Goal: Information Seeking & Learning: Learn about a topic

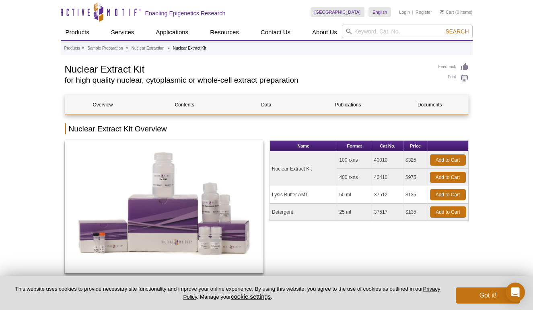
drag, startPoint x: 27, startPoint y: 132, endPoint x: 66, endPoint y: 89, distance: 57.5
drag, startPoint x: 64, startPoint y: 67, endPoint x: 166, endPoint y: 67, distance: 101.4
click at [166, 67] on h1 "Nuclear Extract Kit" at bounding box center [248, 68] width 366 height 12
copy h1 "Nuclear Extract Kit"
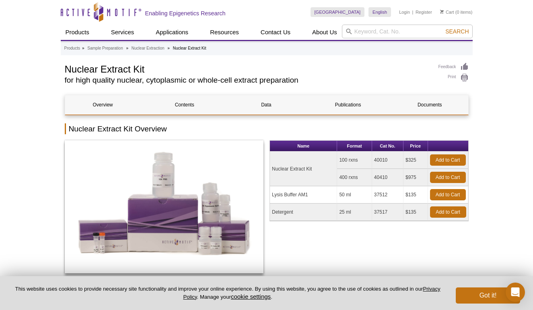
drag, startPoint x: 10, startPoint y: 86, endPoint x: 15, endPoint y: 86, distance: 4.4
drag, startPoint x: 374, startPoint y: 159, endPoint x: 400, endPoint y: 157, distance: 25.8
click at [400, 157] on td "40010" at bounding box center [387, 159] width 31 height 17
copy td "40010"
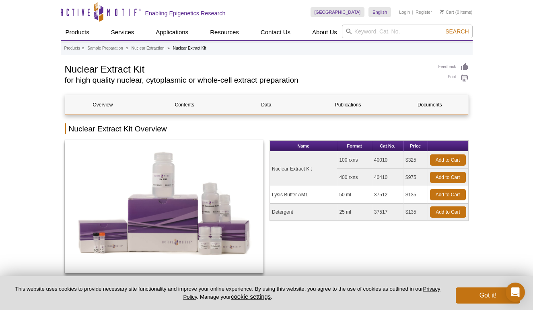
click at [157, 72] on h1 "Nuclear Extract Kit" at bounding box center [248, 68] width 366 height 12
drag, startPoint x: 42, startPoint y: 152, endPoint x: 363, endPoint y: 2, distance: 353.9
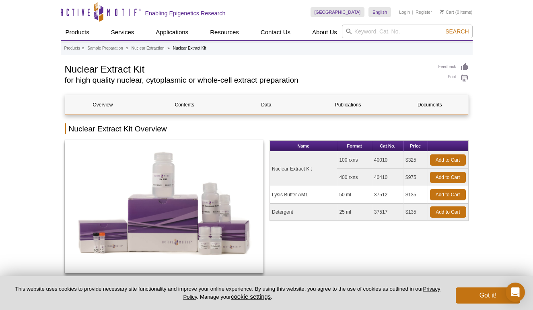
drag, startPoint x: 26, startPoint y: 74, endPoint x: 130, endPoint y: 21, distance: 116.7
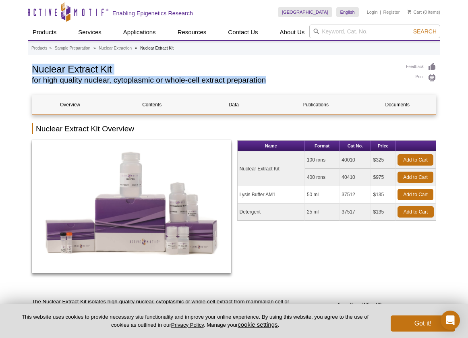
drag, startPoint x: 31, startPoint y: 64, endPoint x: 272, endPoint y: 80, distance: 241.3
copy div "Nuclear Extract Kit for high quality nuclear, cytoplasmic or whole-cell extract…"
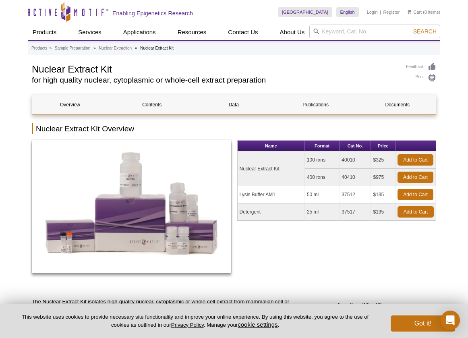
drag, startPoint x: 30, startPoint y: 68, endPoint x: 128, endPoint y: 62, distance: 98.0
copy h1 "Nuclear Extract Kit"
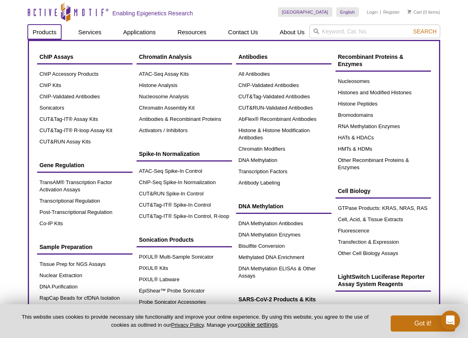
click at [28, 31] on link "Products" at bounding box center [44, 32] width 33 height 15
